Goal: Task Accomplishment & Management: Manage account settings

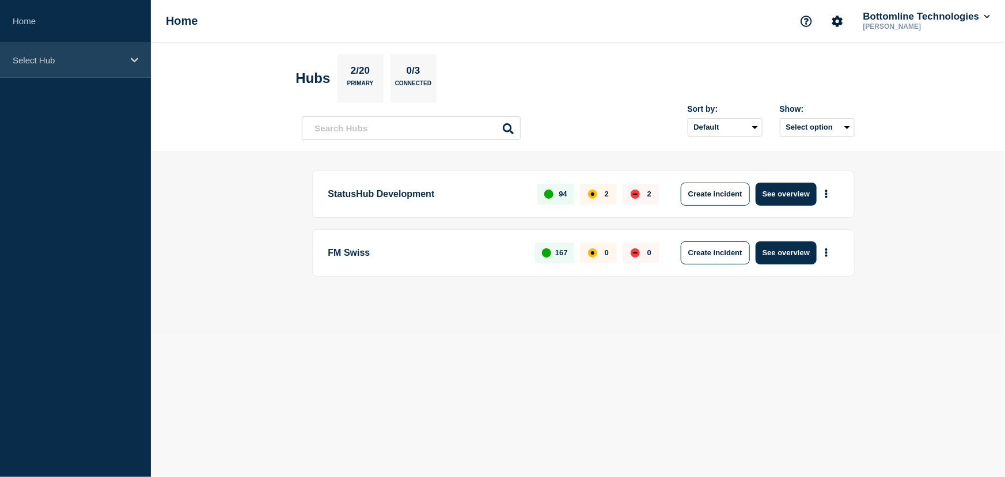
click at [58, 63] on p "Select Hub" at bounding box center [68, 60] width 111 height 10
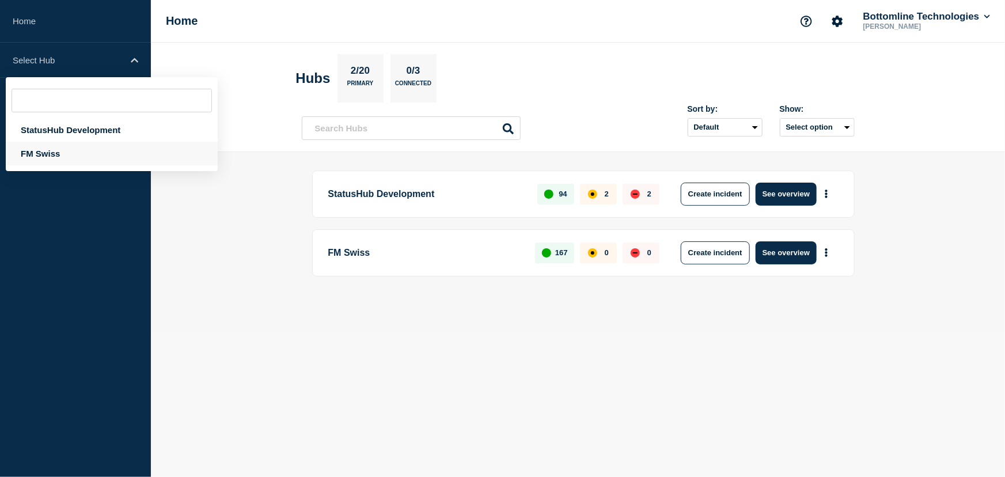
click at [51, 152] on div "FM Swiss" at bounding box center [112, 154] width 212 height 24
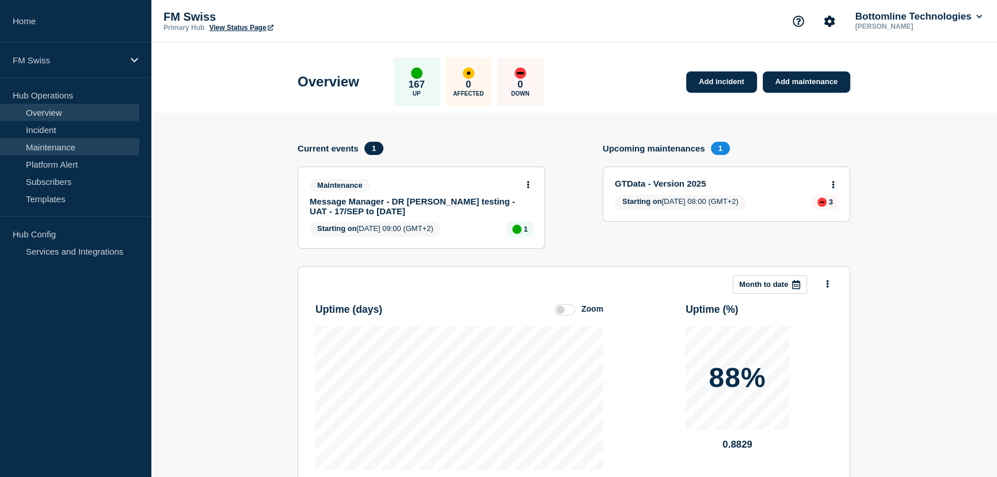
click at [56, 149] on link "Maintenance" at bounding box center [69, 146] width 139 height 17
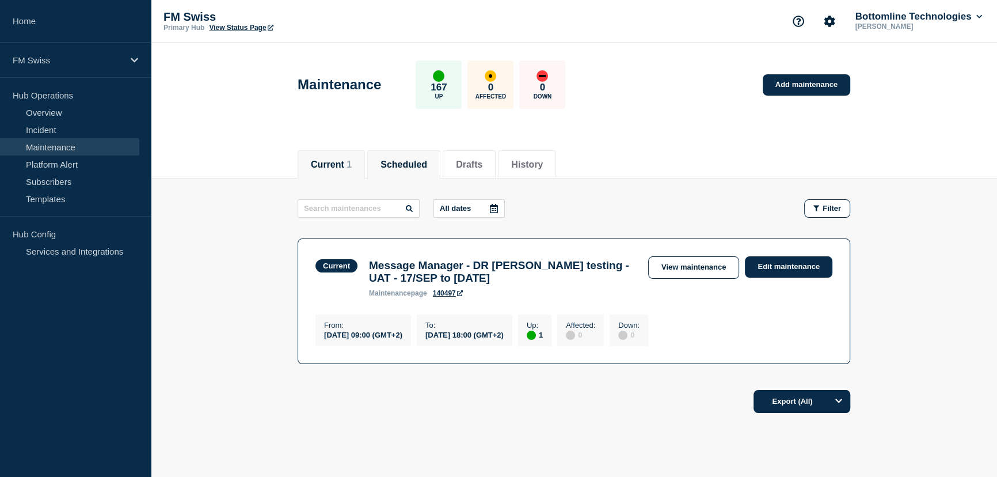
click at [414, 164] on button "Scheduled" at bounding box center [404, 165] width 47 height 10
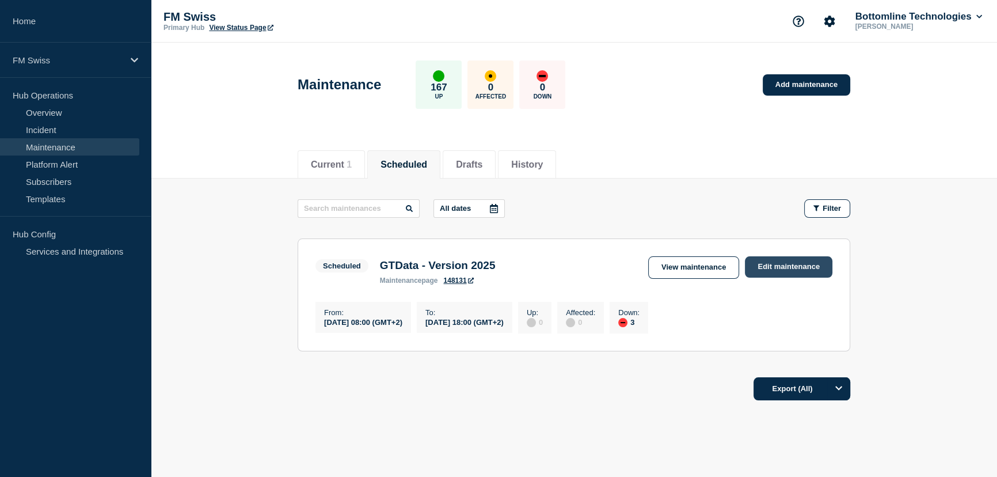
click at [790, 265] on link "Edit maintenance" at bounding box center [789, 266] width 88 height 21
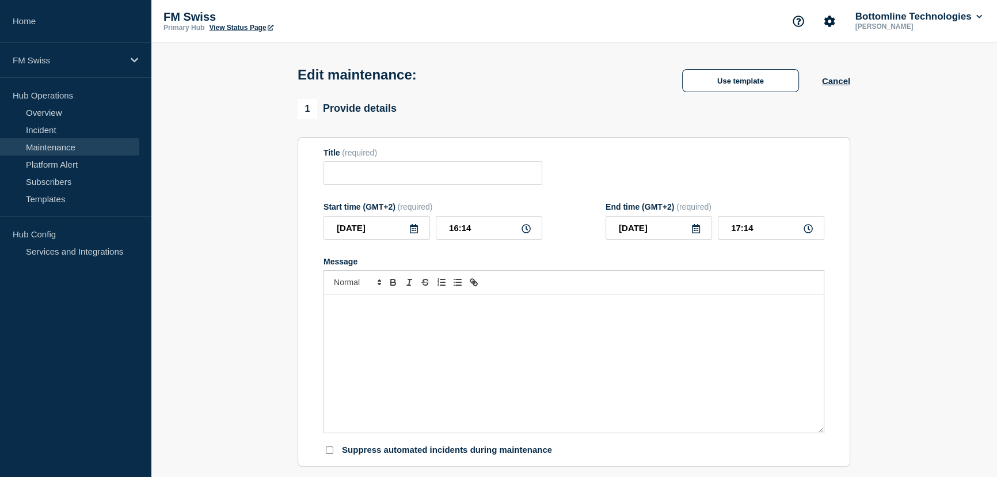
type input "GTData - Version 2025"
type input "[DATE]"
type input "08:00"
type input "[DATE]"
type input "18:00"
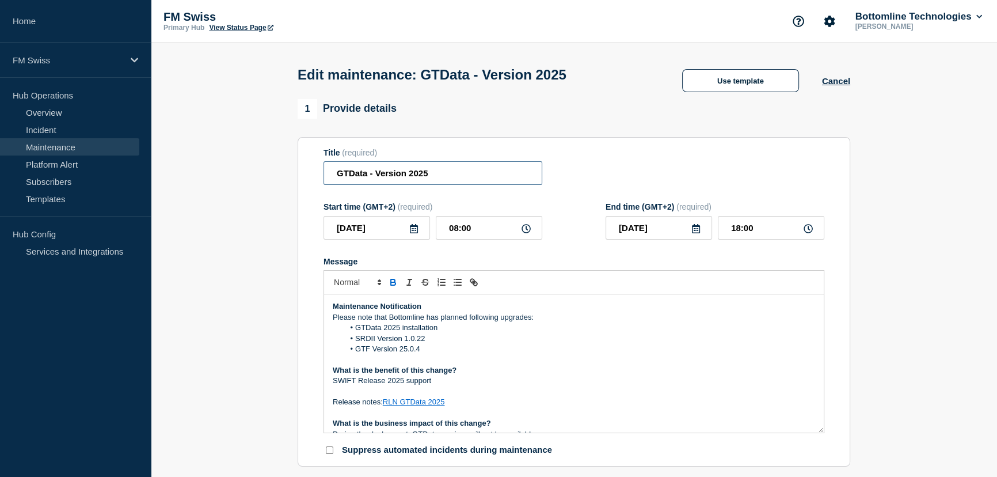
click at [473, 185] on input "GTData - Version 2025" at bounding box center [433, 173] width 219 height 24
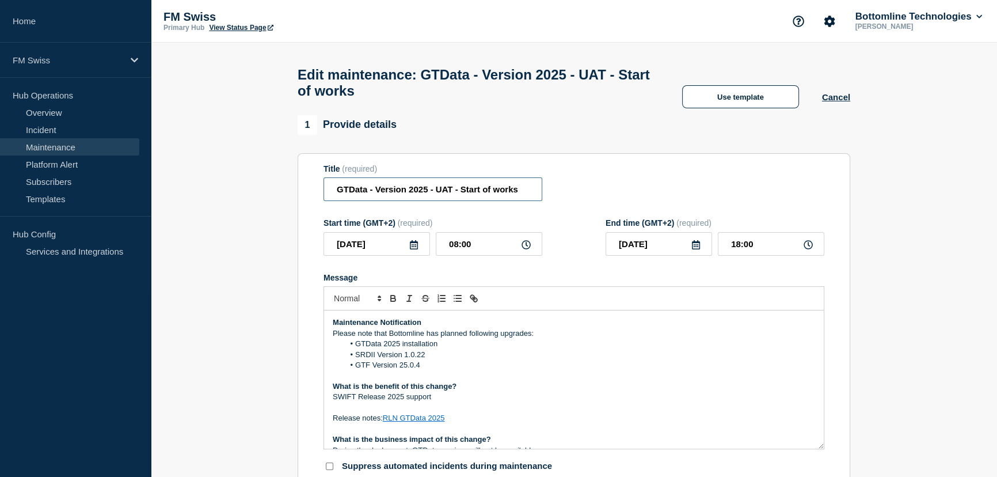
type input "GTData - Version 2025 - UAT - Start of works"
click at [612, 184] on div "Title (required) GTData - Version 2025 - UAT - Start of works" at bounding box center [574, 182] width 501 height 37
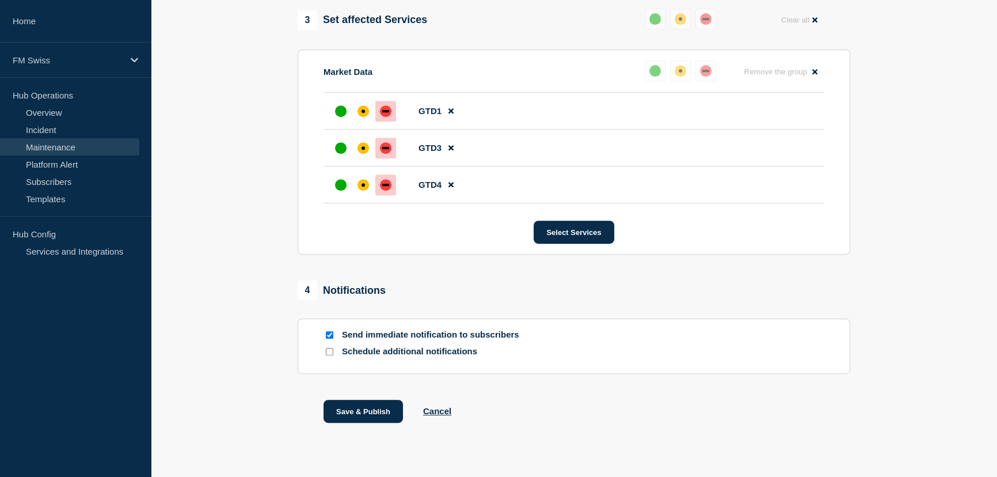
scroll to position [623, 0]
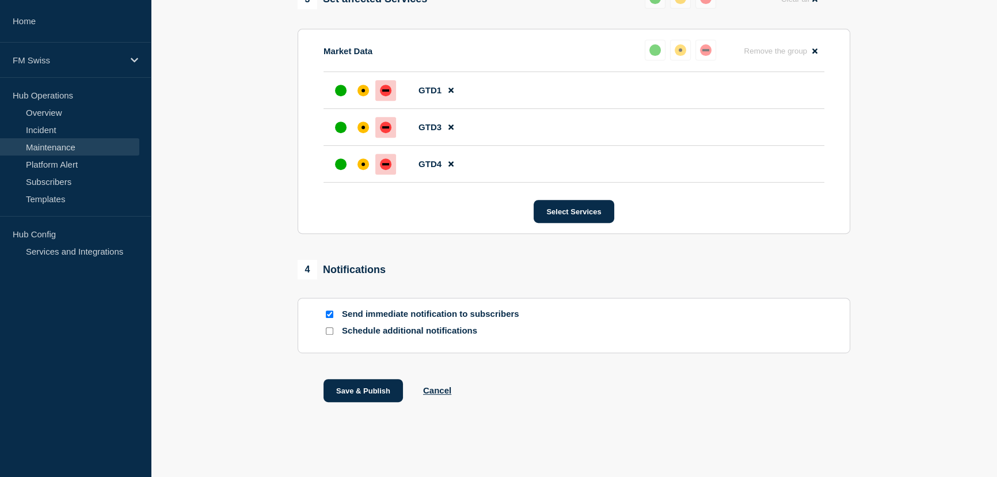
click at [330, 314] on input "Send immediate notification to subscribers" at bounding box center [329, 313] width 7 height 7
checkbox input "false"
click at [328, 332] on input "Schedule additional notifications" at bounding box center [329, 330] width 7 height 7
checkbox input "true"
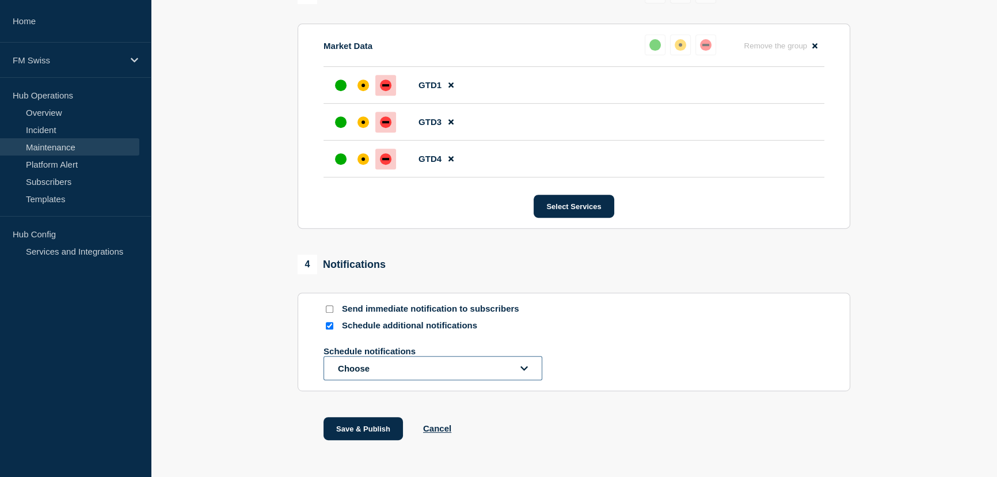
click at [365, 371] on button "Choose" at bounding box center [433, 368] width 219 height 24
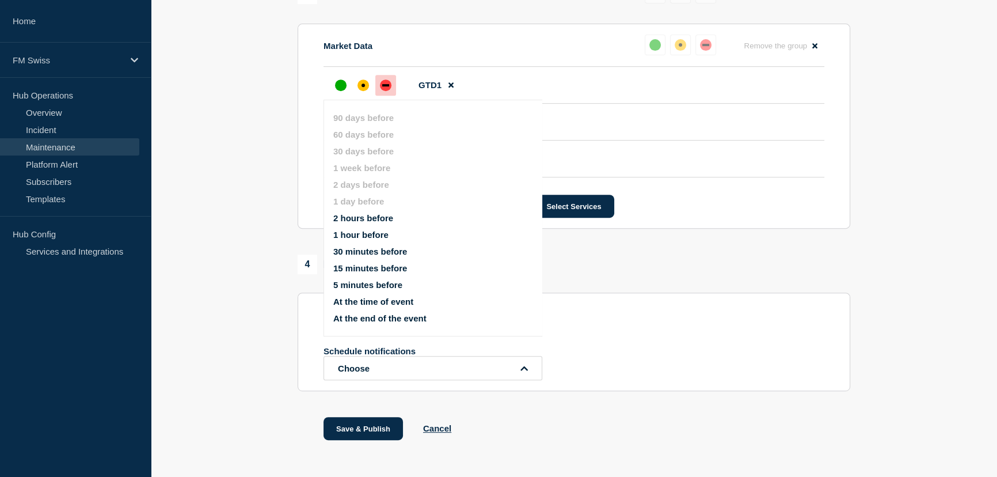
click at [370, 302] on button "At the time of event" at bounding box center [373, 302] width 80 height 10
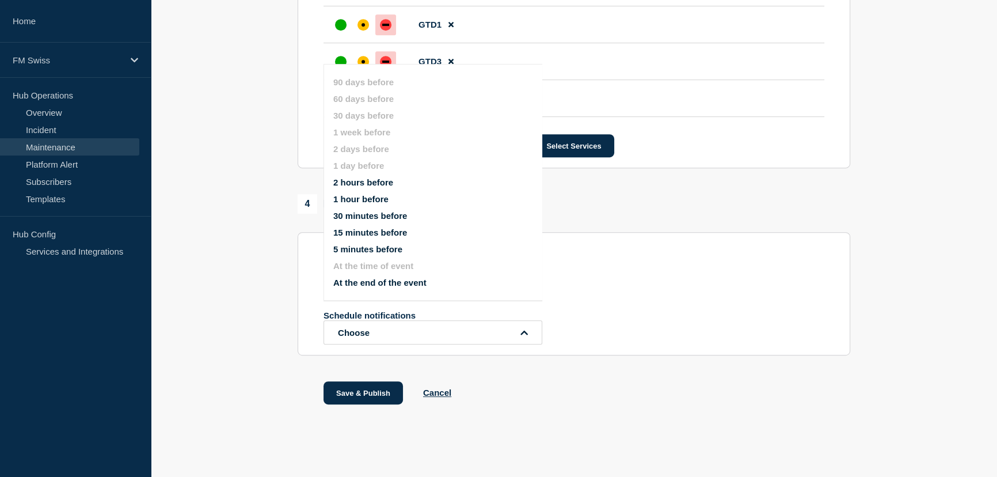
scroll to position [691, 0]
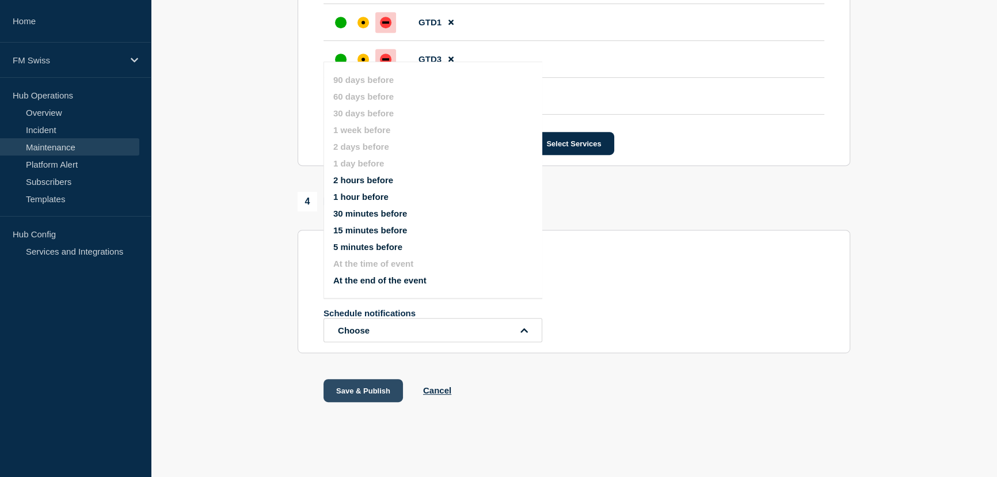
click at [369, 396] on button "Save & Publish" at bounding box center [363, 390] width 79 height 23
